Goal: Find specific page/section: Find specific page/section

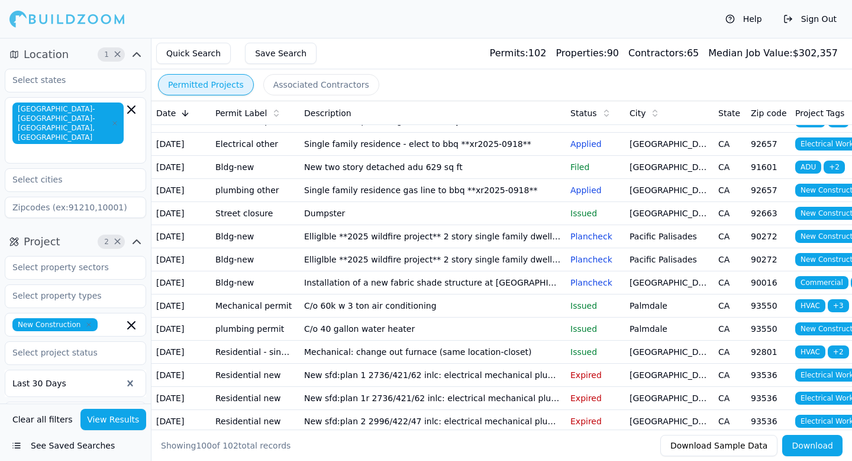
scroll to position [851, 0]
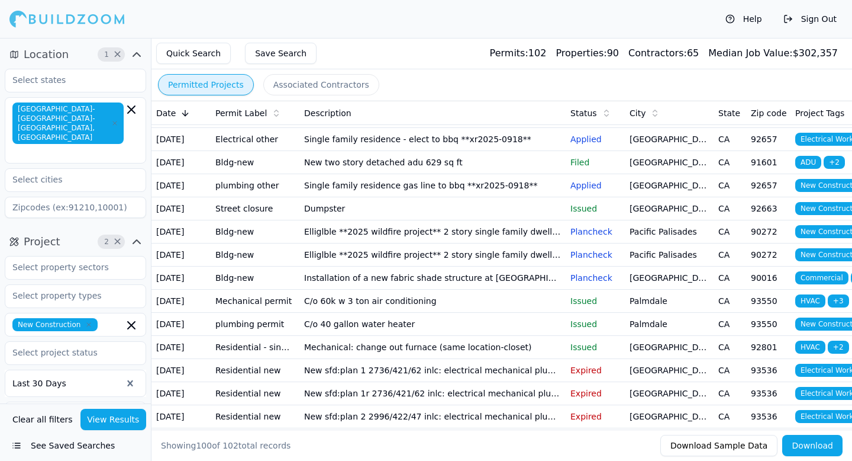
click at [501, 12] on td "Nsfr 3-story home" at bounding box center [433, 0] width 266 height 23
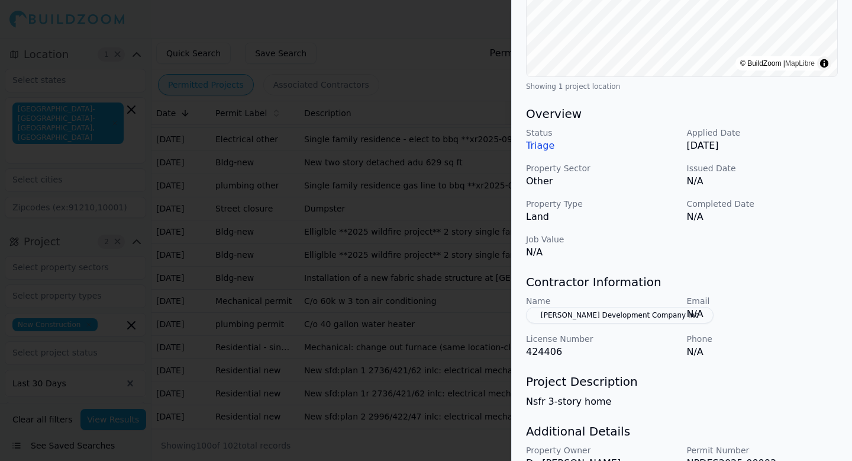
scroll to position [345, 0]
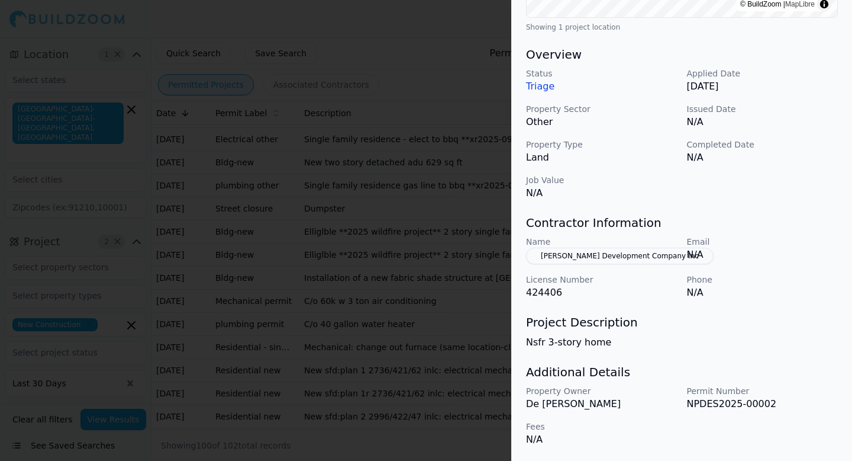
click at [479, 377] on div at bounding box center [426, 230] width 852 height 461
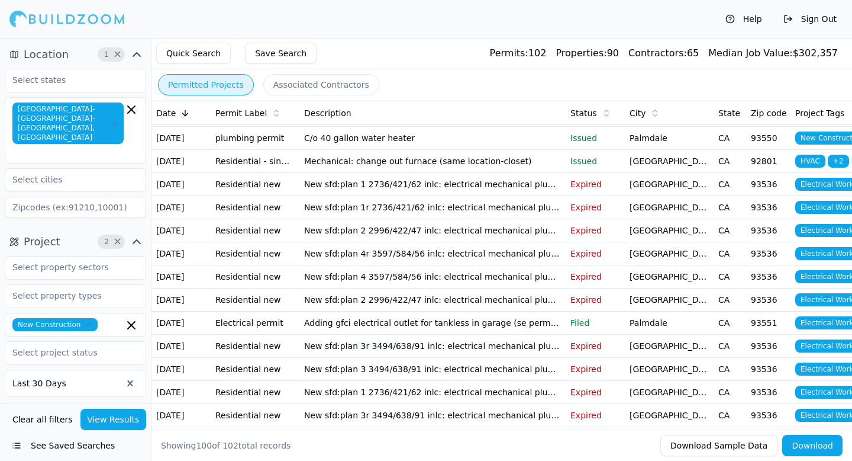
scroll to position [1039, 0]
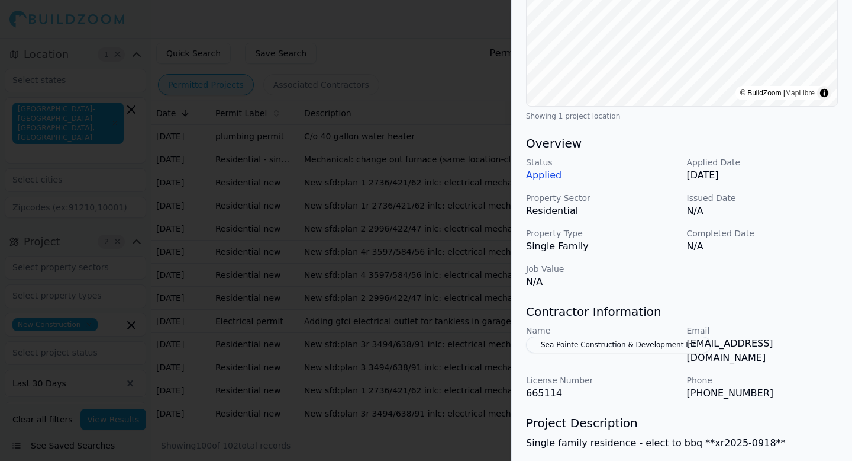
scroll to position [240, 0]
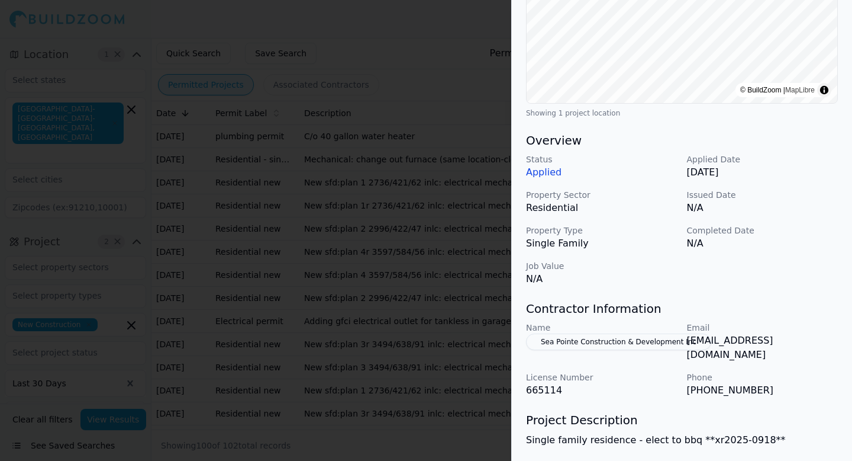
click at [458, 329] on div at bounding box center [426, 230] width 852 height 461
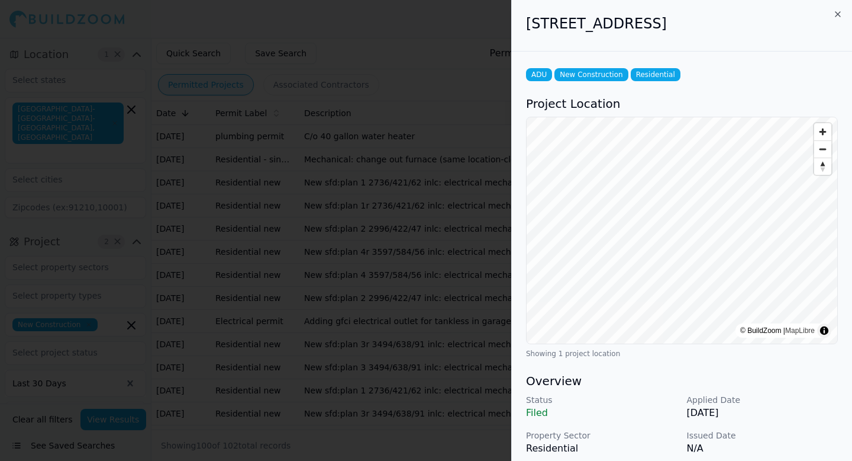
click at [458, 329] on div at bounding box center [426, 230] width 852 height 461
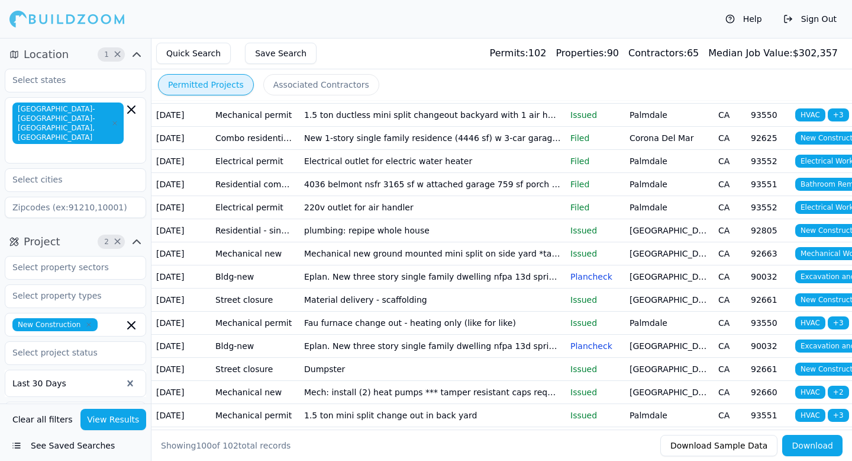
scroll to position [0, 0]
